Goal: Information Seeking & Learning: Learn about a topic

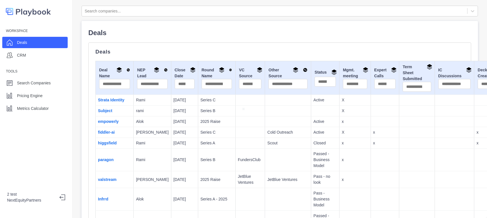
click at [106, 111] on link "Subject" at bounding box center [105, 110] width 14 height 5
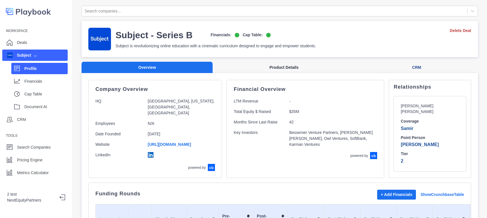
click at [272, 67] on button "Product Details" at bounding box center [284, 68] width 143 height 12
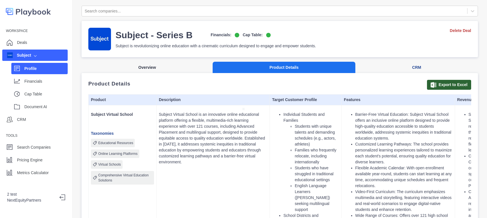
click at [163, 62] on button "Overview" at bounding box center [147, 68] width 131 height 12
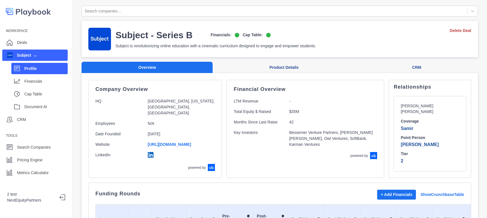
scroll to position [32, 0]
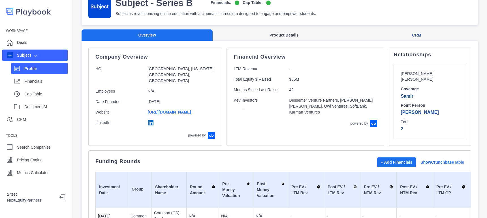
click at [270, 31] on button "Product Details" at bounding box center [284, 35] width 143 height 12
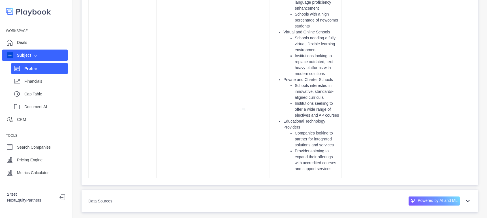
scroll to position [4872, 0]
click at [465, 198] on icon at bounding box center [468, 201] width 7 height 7
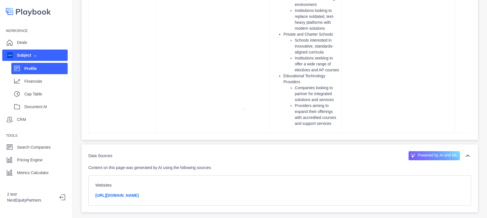
scroll to position [4917, 0]
click at [275, 175] on div "Websites [URL][DOMAIN_NAME]" at bounding box center [279, 190] width 383 height 30
click at [435, 151] on div "Powered by AI and ML" at bounding box center [434, 155] width 51 height 9
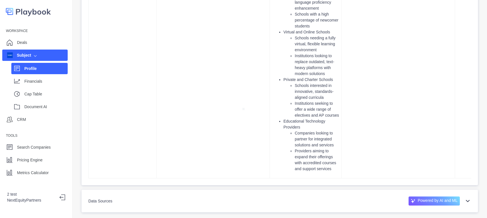
click at [442, 197] on div "Powered by AI and ML" at bounding box center [434, 201] width 51 height 9
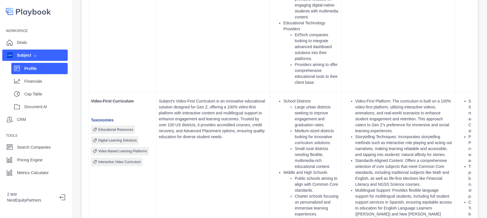
scroll to position [2976, 0]
click at [39, 107] on div "Document AI" at bounding box center [45, 107] width 43 height 8
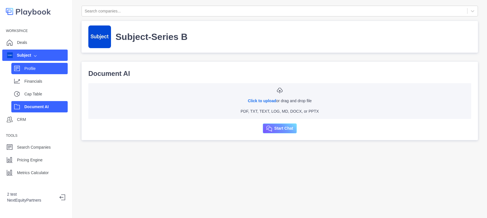
click at [36, 68] on div "Profile" at bounding box center [45, 68] width 43 height 8
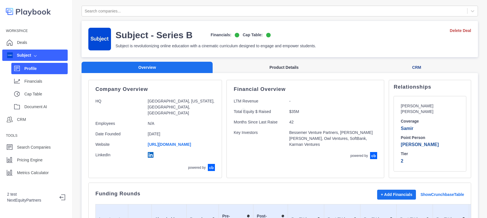
click at [263, 63] on button "Product Details" at bounding box center [284, 68] width 143 height 12
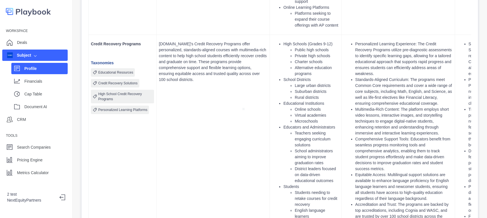
scroll to position [1405, 0]
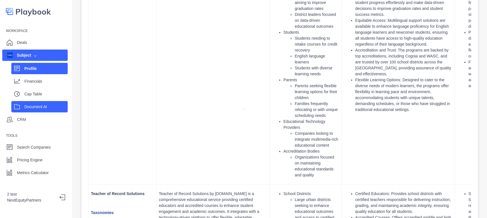
click at [40, 107] on div "Document AI" at bounding box center [45, 107] width 43 height 8
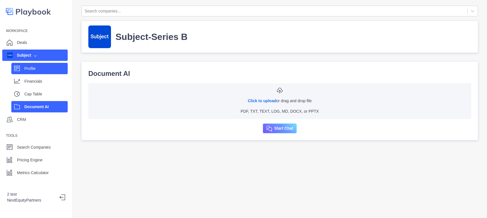
click at [41, 69] on div "Profile" at bounding box center [45, 68] width 43 height 8
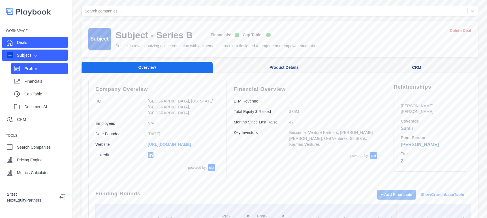
click at [28, 41] on div "Deals" at bounding box center [34, 42] width 65 height 11
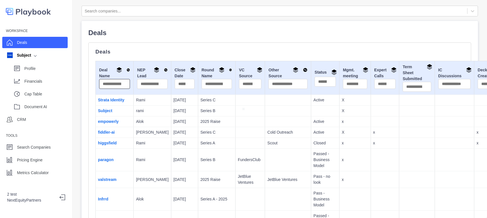
click at [113, 82] on input "text" at bounding box center [114, 84] width 31 height 10
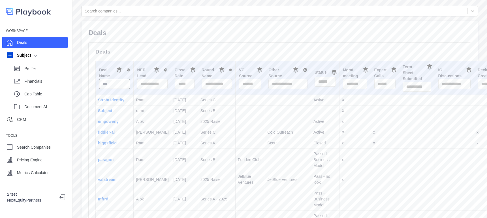
type input "****"
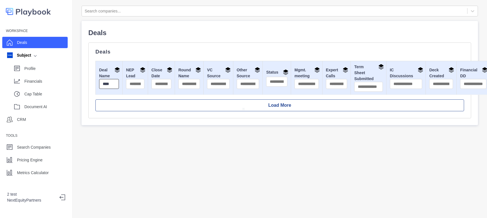
click at [111, 81] on input "****" at bounding box center [109, 84] width 20 height 10
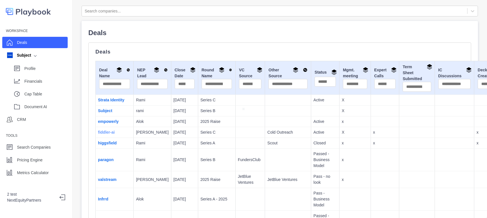
click at [100, 134] on link "fiddler-ai" at bounding box center [106, 132] width 17 height 5
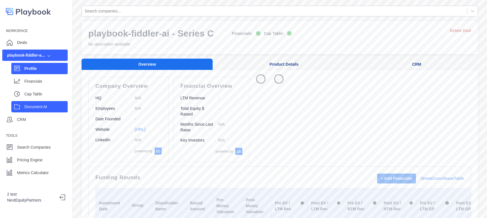
click at [43, 105] on p "Document AI" at bounding box center [45, 107] width 43 height 6
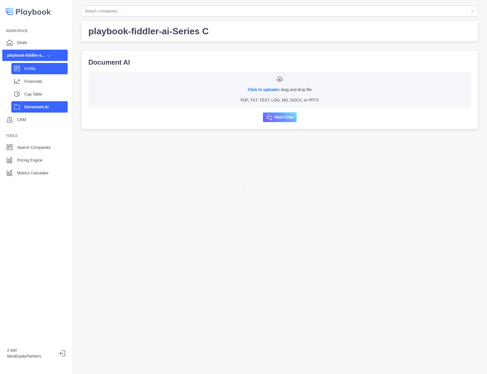
click at [40, 72] on div "Profile" at bounding box center [45, 68] width 43 height 8
